Goal: Task Accomplishment & Management: Manage account settings

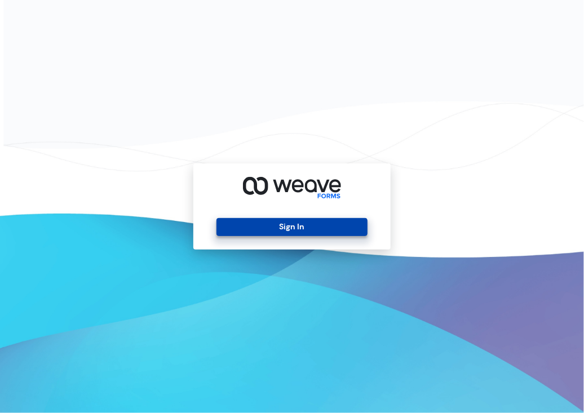
click at [305, 226] on button "Sign In" at bounding box center [292, 227] width 151 height 18
